Goal: Information Seeking & Learning: Learn about a topic

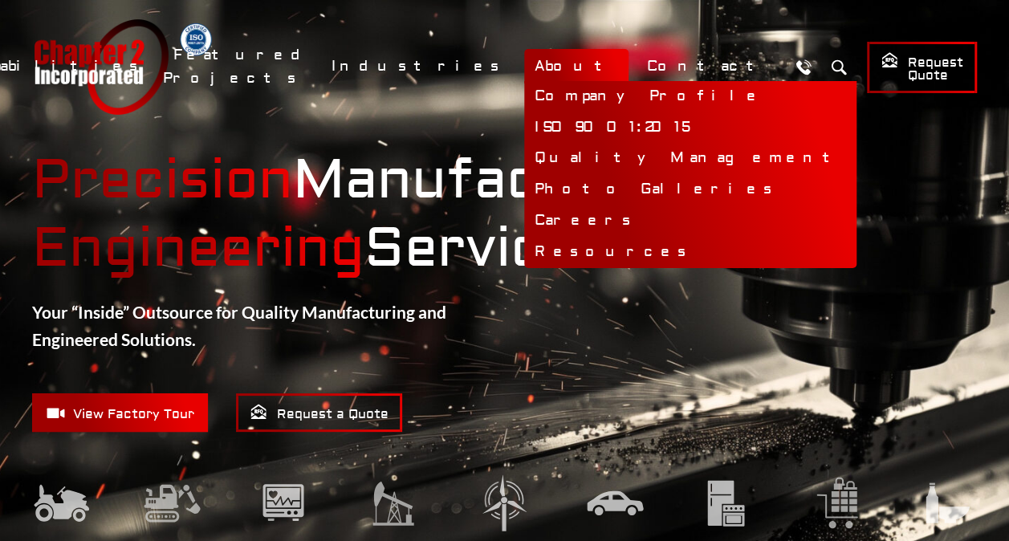
click at [628, 69] on link "About" at bounding box center [576, 66] width 104 height 35
click at [637, 89] on link "Company Profile" at bounding box center [690, 96] width 332 height 31
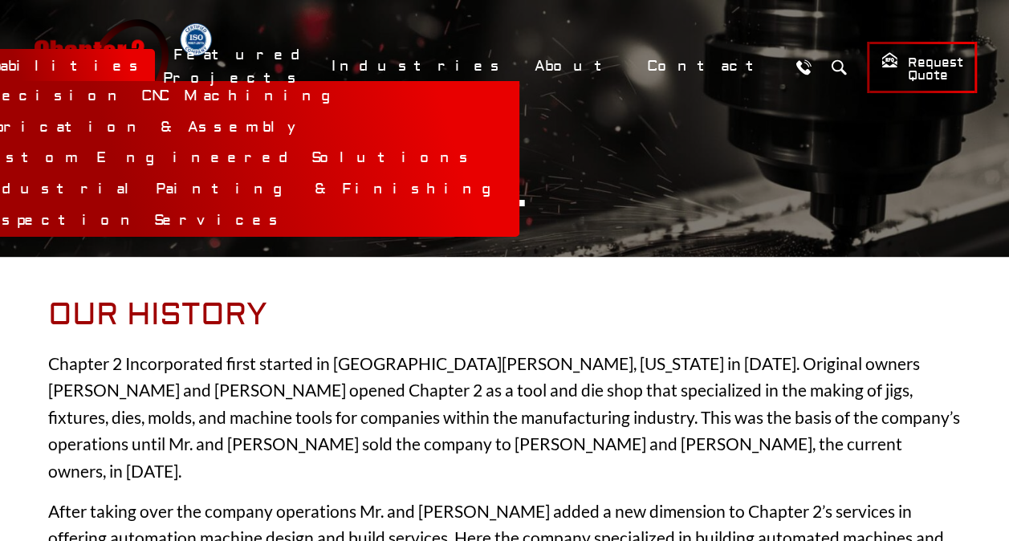
click at [155, 51] on link "Capabilities" at bounding box center [59, 66] width 191 height 35
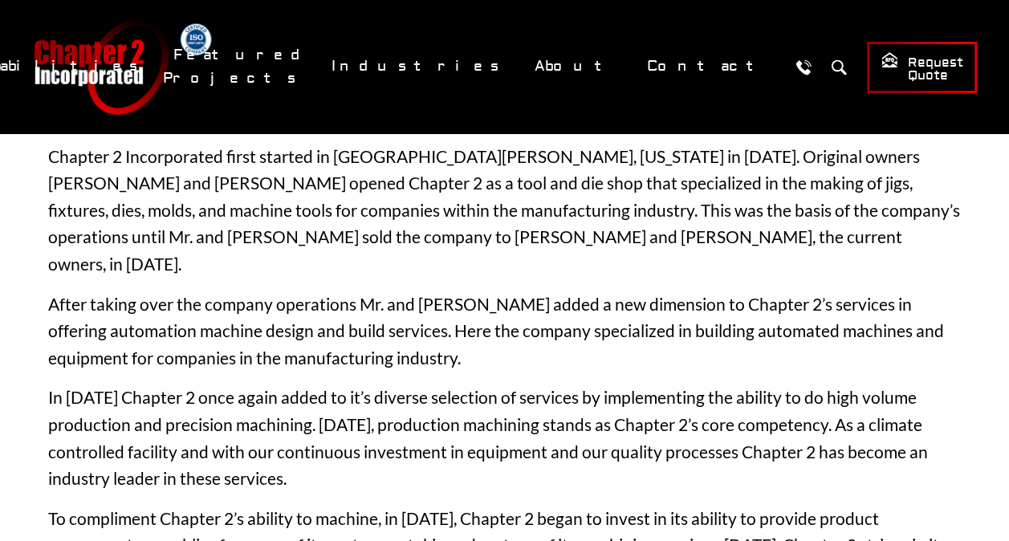
scroll to position [208, 0]
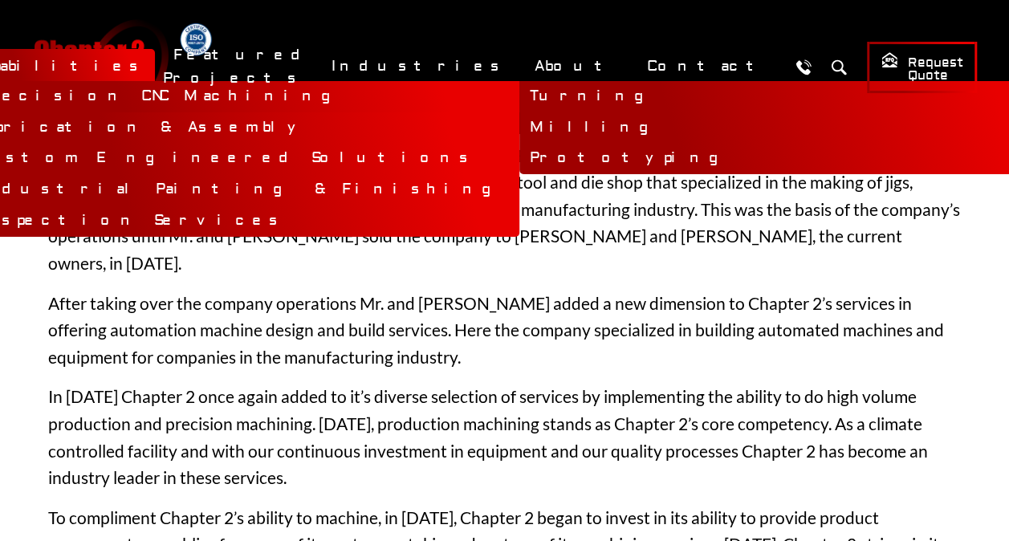
click at [302, 91] on link "Precision CNC Machining" at bounding box center [241, 96] width 555 height 31
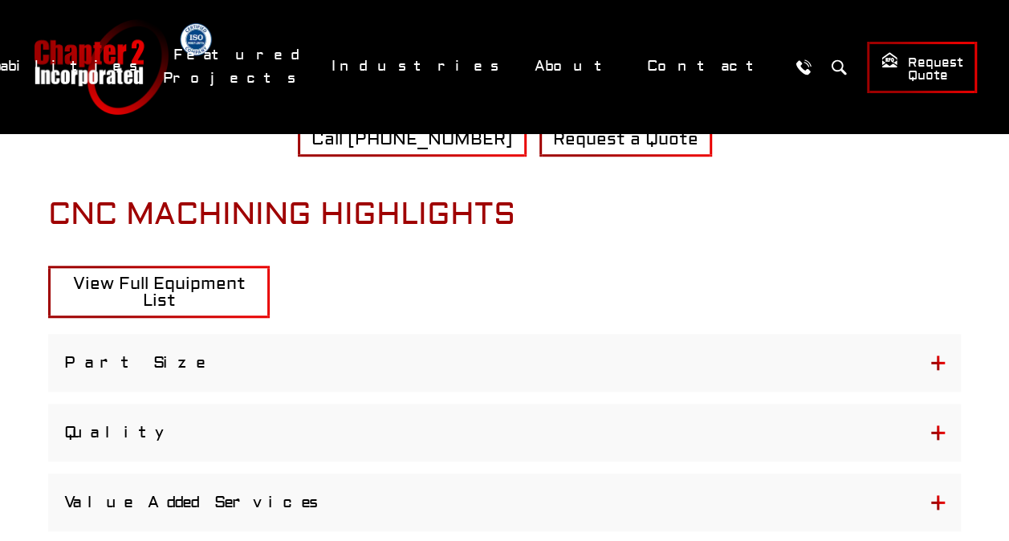
scroll to position [3649, 0]
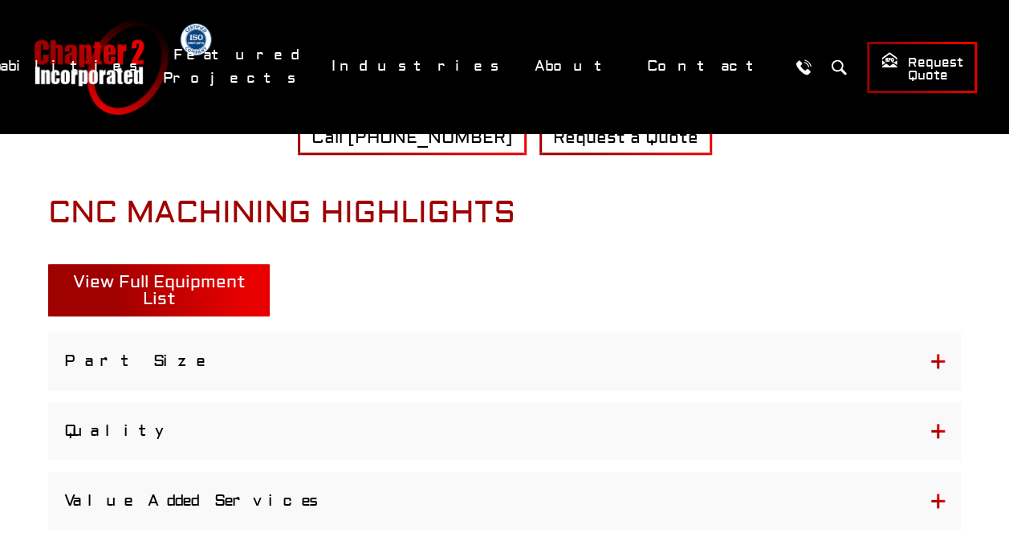
click at [135, 271] on span "View Full Equipment List" at bounding box center [159, 290] width 173 height 39
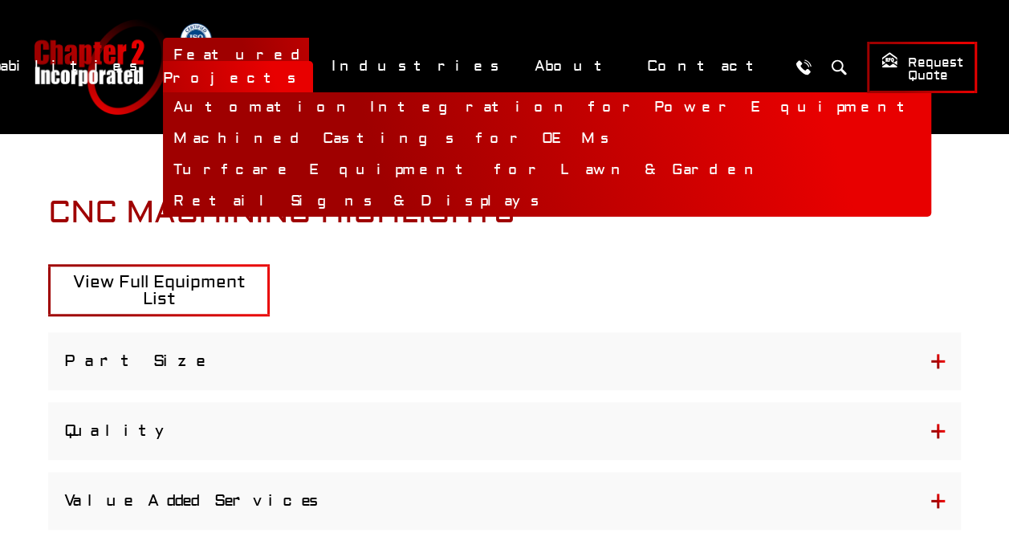
click at [313, 61] on link "Featured Projects" at bounding box center [238, 67] width 150 height 58
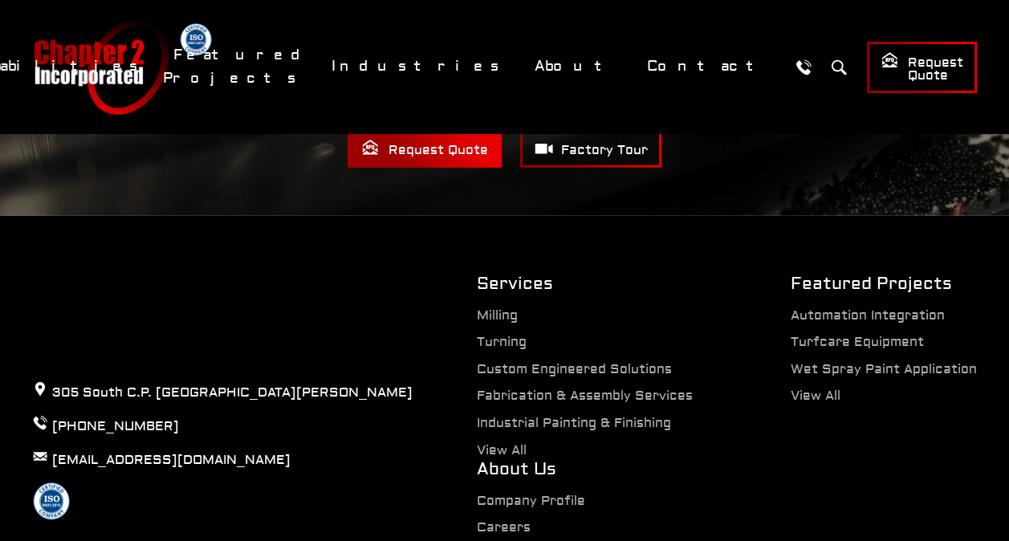
scroll to position [4913, 0]
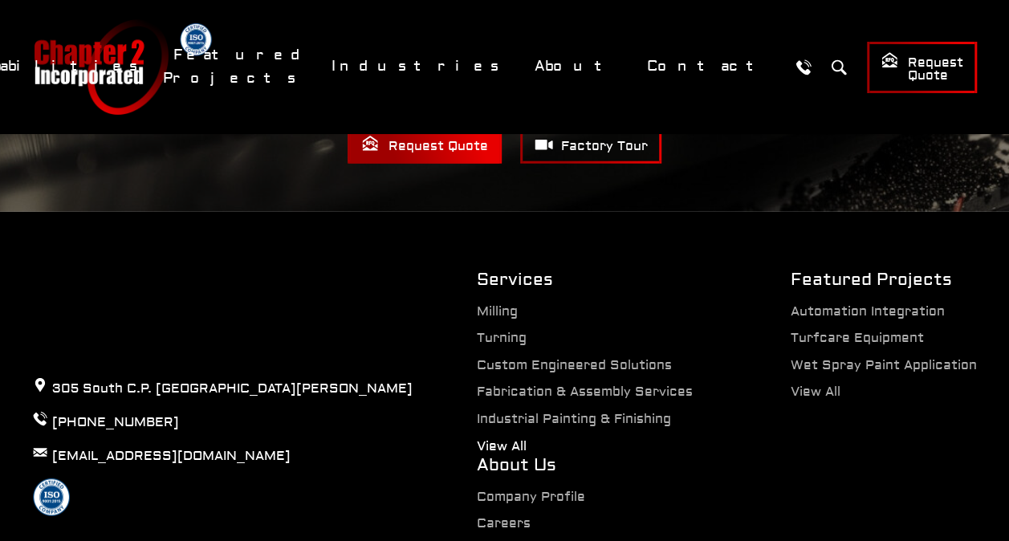
click at [477, 438] on link "View All" at bounding box center [502, 446] width 50 height 16
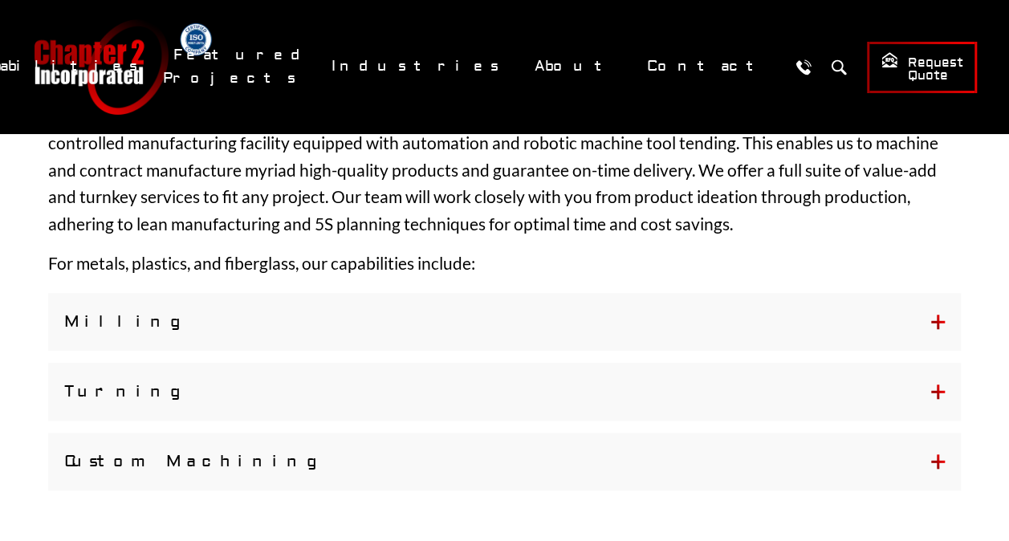
scroll to position [502, 0]
click at [940, 323] on button "Milling" at bounding box center [504, 321] width 912 height 58
